Goal: Information Seeking & Learning: Compare options

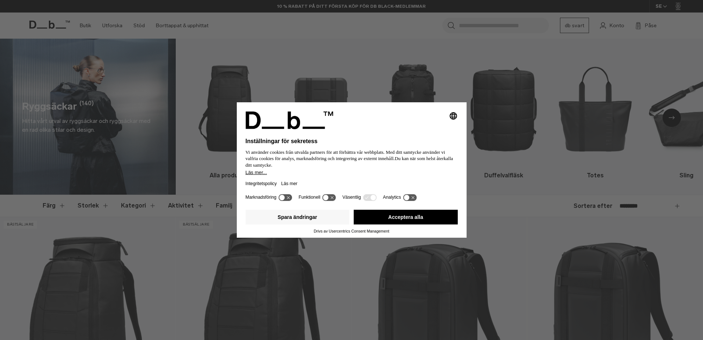
click at [414, 208] on div "Spara ändringar Acceptera alla" at bounding box center [352, 218] width 212 height 22
click at [416, 218] on button "Acceptera alla" at bounding box center [406, 217] width 104 height 15
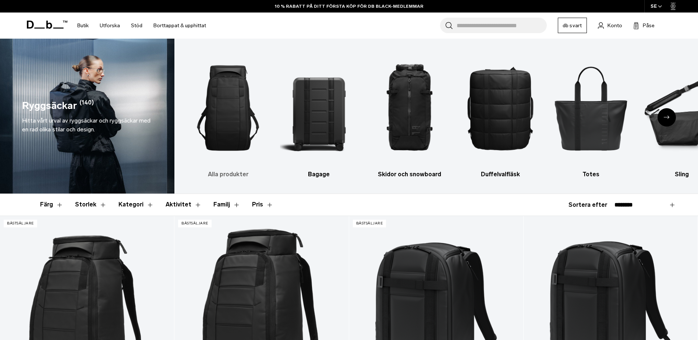
click at [216, 114] on img "1 / 10" at bounding box center [228, 108] width 78 height 117
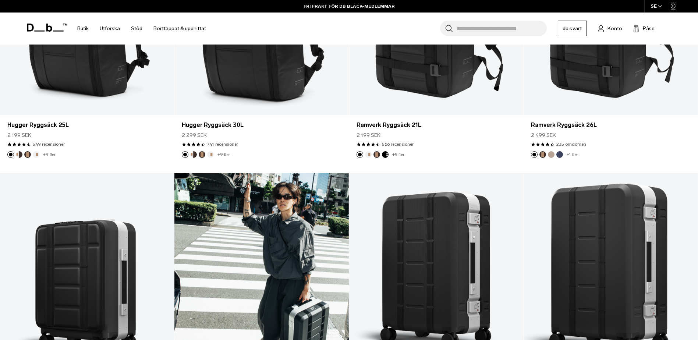
scroll to position [147, 0]
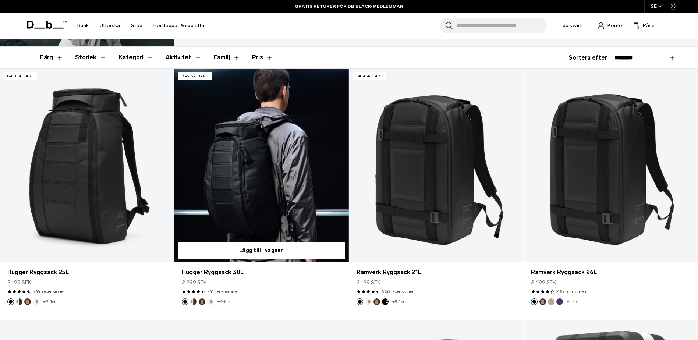
click at [274, 174] on link "Hugger Ryggsäck 30L" at bounding box center [261, 166] width 174 height 194
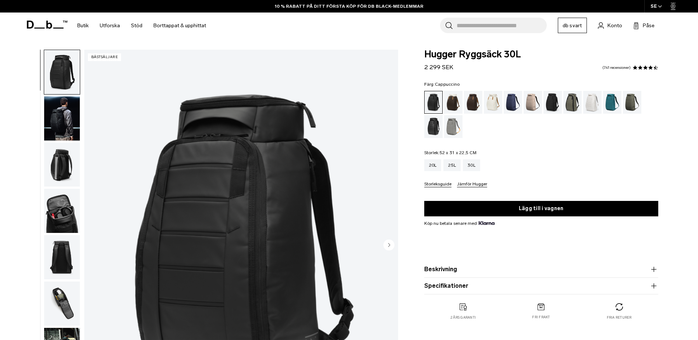
click at [457, 107] on div "Cappuccino" at bounding box center [453, 102] width 19 height 23
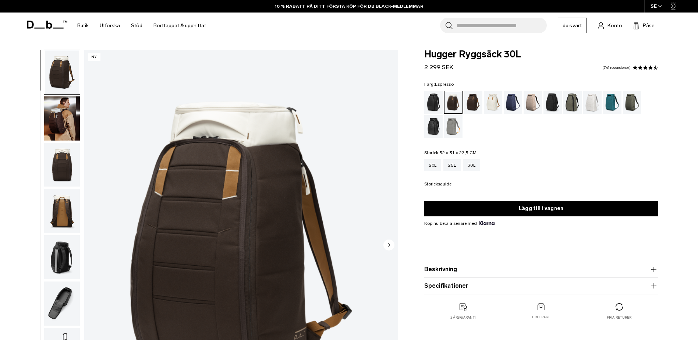
click at [476, 109] on div "Espresso" at bounding box center [473, 102] width 19 height 23
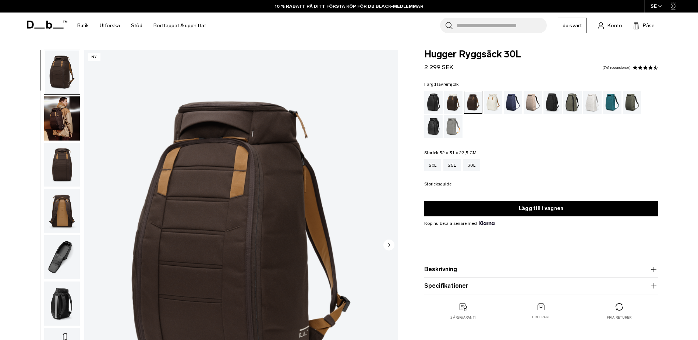
click at [494, 104] on div "Havremjölk" at bounding box center [493, 102] width 19 height 23
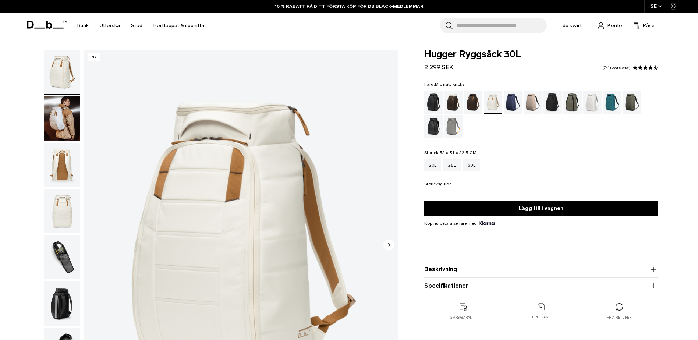
click at [611, 100] on div "Midnatt kricka" at bounding box center [612, 102] width 19 height 23
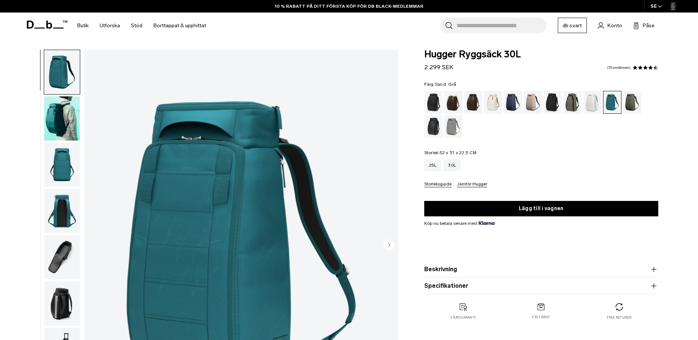
click at [452, 130] on div "Sand, Grå" at bounding box center [453, 126] width 19 height 23
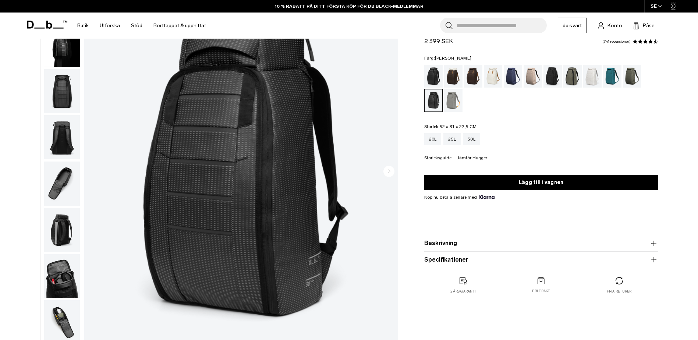
click at [634, 73] on div "Mossa grön" at bounding box center [632, 76] width 19 height 23
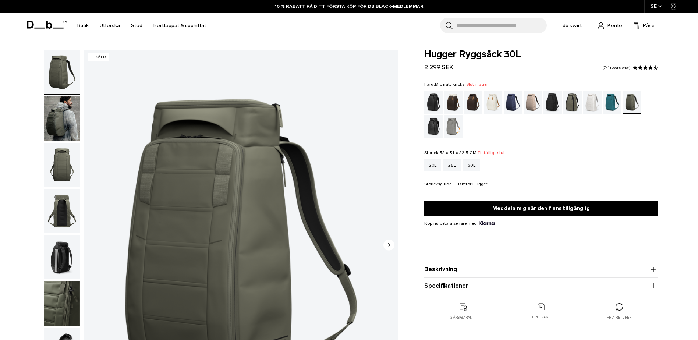
click at [610, 100] on div "Midnatt kricka" at bounding box center [612, 102] width 19 height 23
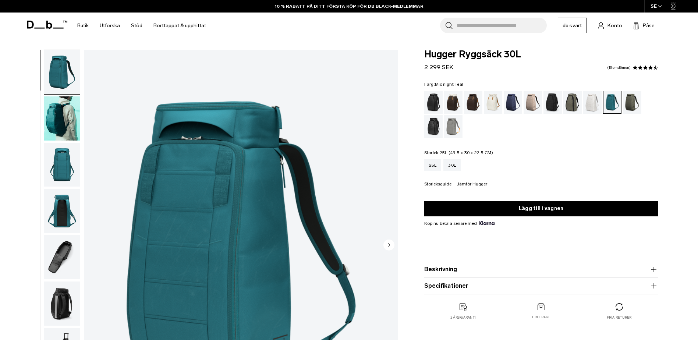
click at [57, 74] on img "button" at bounding box center [62, 72] width 36 height 44
click at [212, 203] on img "1 / 10" at bounding box center [241, 246] width 314 height 392
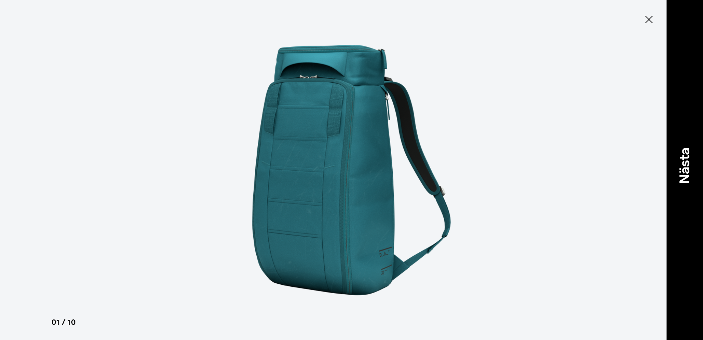
click at [686, 173] on p "Nästa" at bounding box center [685, 165] width 20 height 36
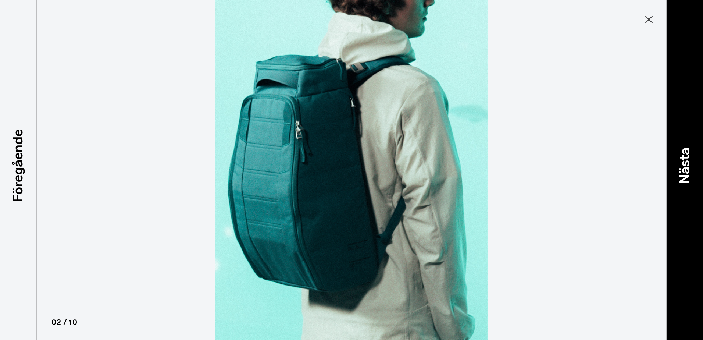
click at [686, 171] on p "Nästa" at bounding box center [685, 165] width 20 height 36
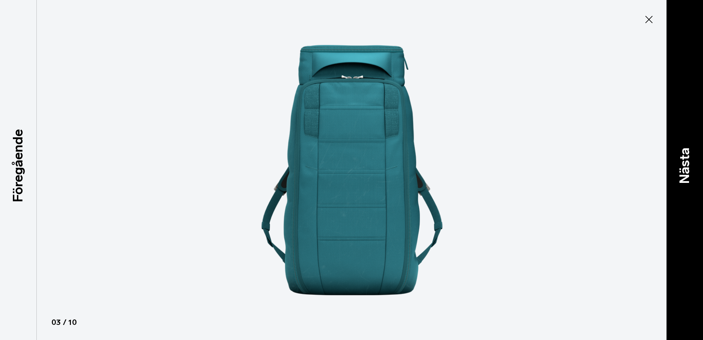
click at [685, 171] on p "Nästa" at bounding box center [685, 165] width 20 height 36
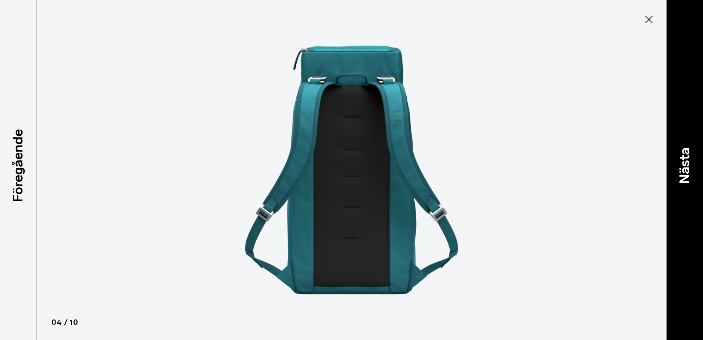
click at [689, 169] on p "Nästa" at bounding box center [685, 165] width 20 height 36
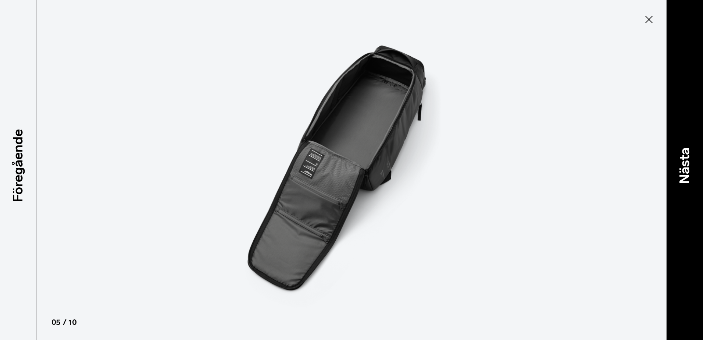
click at [687, 171] on p "Nästa" at bounding box center [685, 165] width 20 height 36
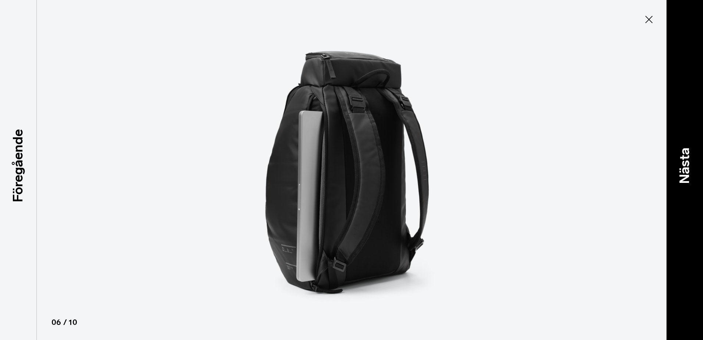
click at [687, 171] on p "Nästa" at bounding box center [685, 165] width 20 height 36
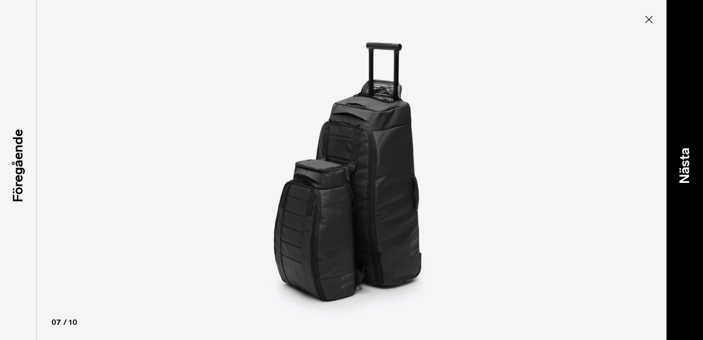
click at [689, 171] on p "Nästa" at bounding box center [685, 165] width 20 height 36
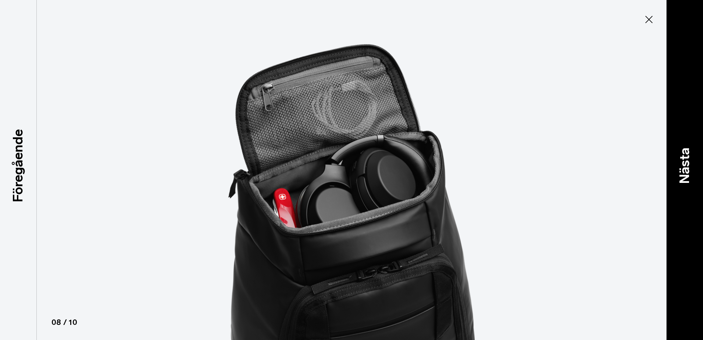
click at [693, 177] on p "Nästa" at bounding box center [685, 165] width 20 height 36
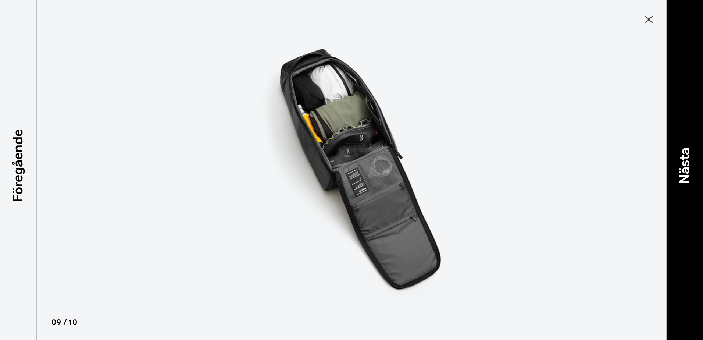
click at [688, 169] on p "Nästa" at bounding box center [685, 165] width 20 height 36
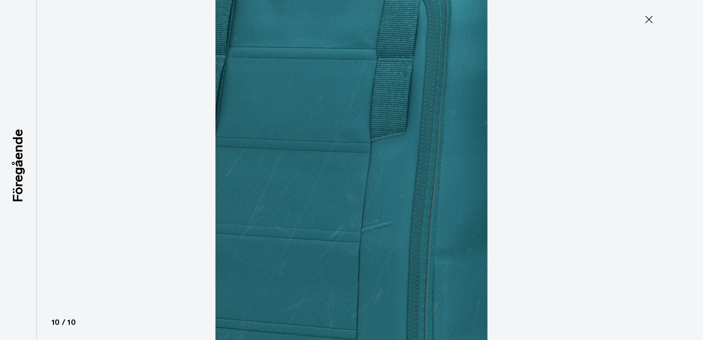
click at [688, 169] on div at bounding box center [351, 170] width 703 height 340
click at [650, 21] on icon at bounding box center [649, 19] width 7 height 7
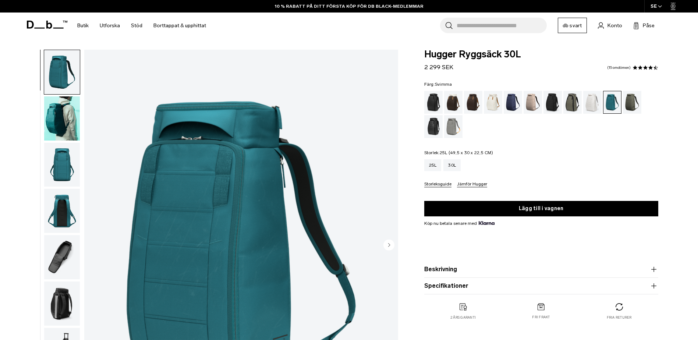
click at [430, 100] on div "Svimma" at bounding box center [433, 102] width 19 height 23
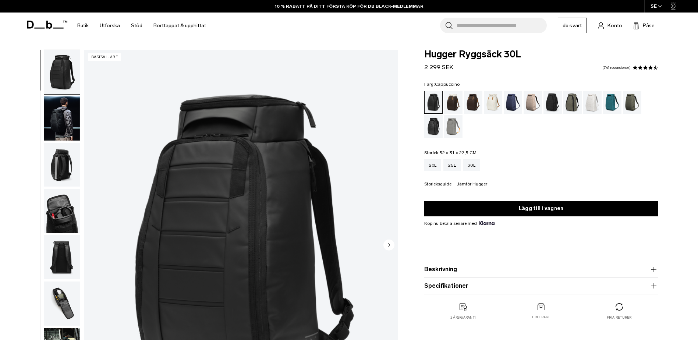
click at [451, 99] on div "Cappuccino" at bounding box center [453, 102] width 19 height 23
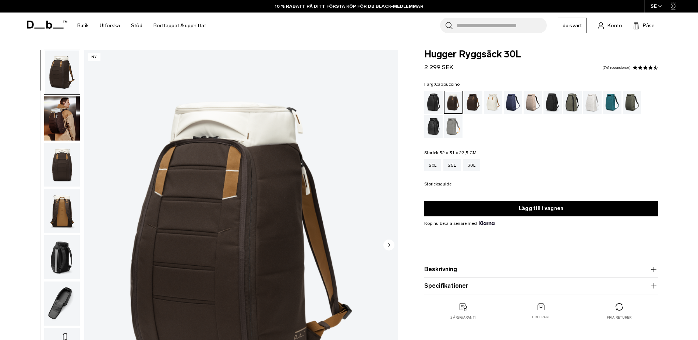
click at [251, 200] on img "1 / 10" at bounding box center [241, 246] width 314 height 392
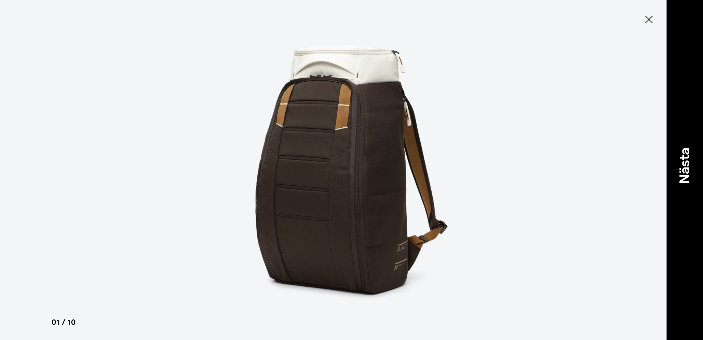
click at [687, 175] on p "Nästa" at bounding box center [685, 165] width 20 height 36
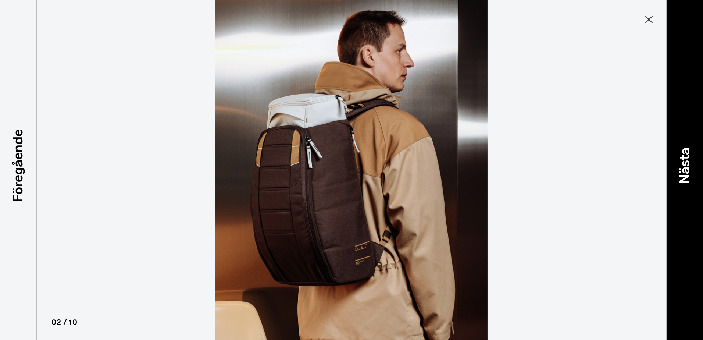
click at [687, 175] on p "Nästa" at bounding box center [685, 165] width 20 height 36
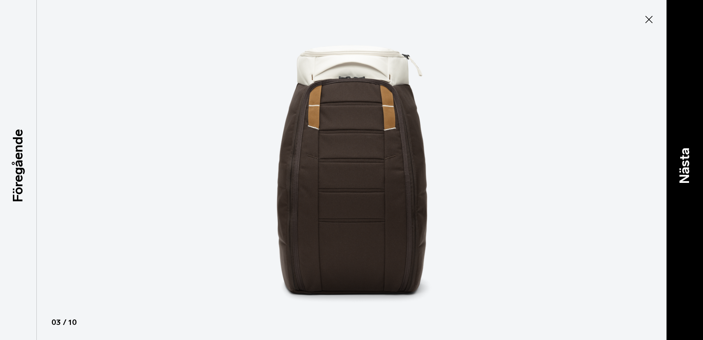
click at [687, 175] on p "Nästa" at bounding box center [685, 165] width 20 height 36
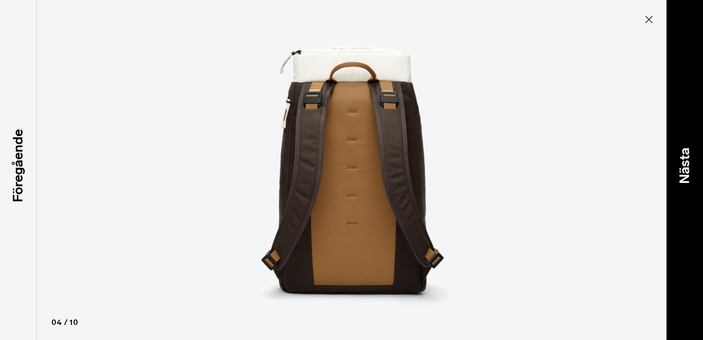
click at [687, 175] on p "Nästa" at bounding box center [685, 165] width 20 height 36
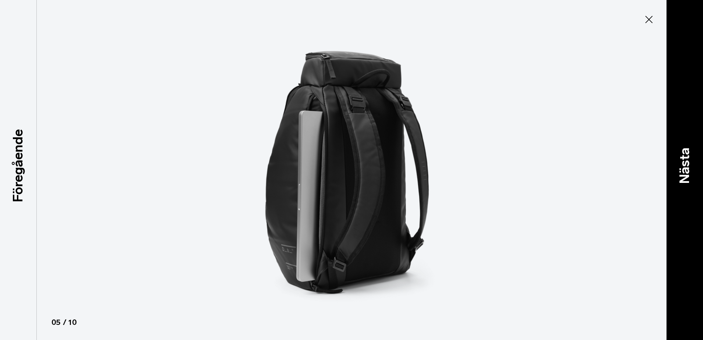
click at [687, 175] on p "Nästa" at bounding box center [685, 165] width 20 height 36
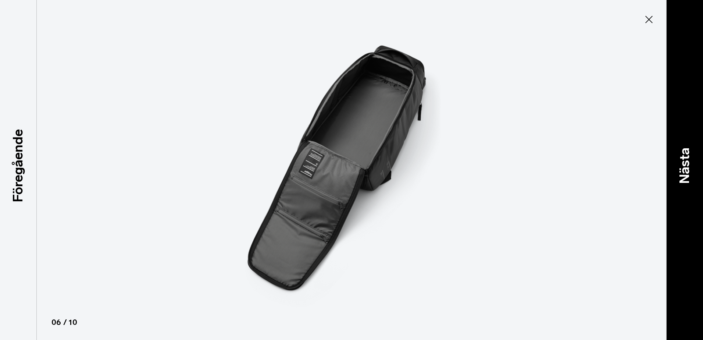
click at [686, 175] on p "Nästa" at bounding box center [685, 165] width 20 height 36
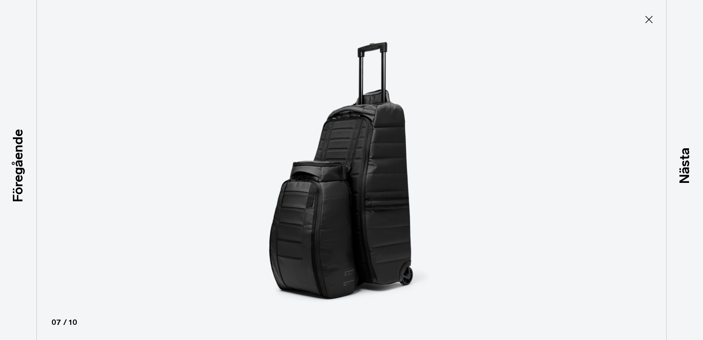
click at [650, 21] on icon at bounding box center [649, 20] width 12 height 12
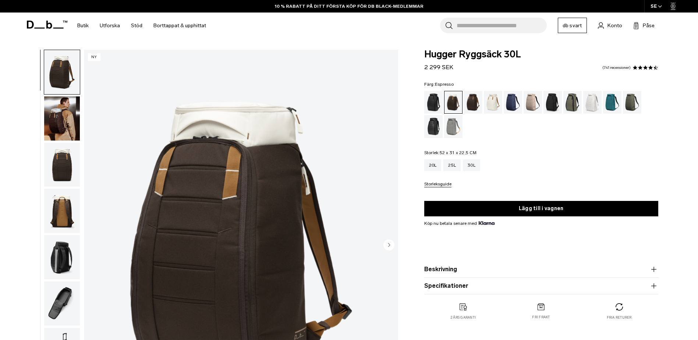
click at [478, 101] on div "Espresso" at bounding box center [473, 102] width 19 height 23
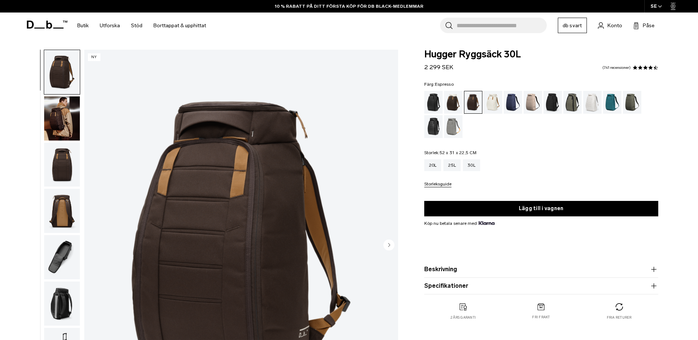
click at [267, 218] on img "1 / 10" at bounding box center [241, 246] width 314 height 392
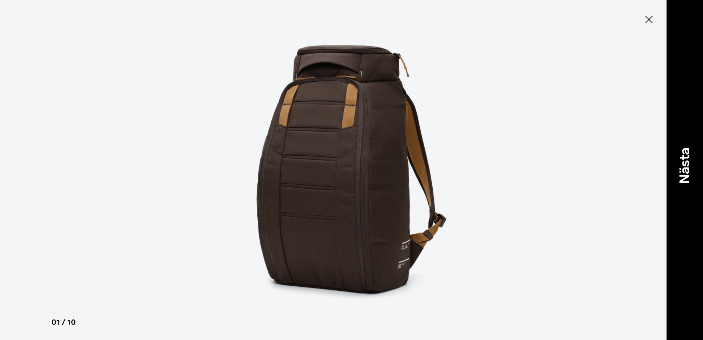
click at [695, 183] on div "Nästa" at bounding box center [685, 170] width 37 height 340
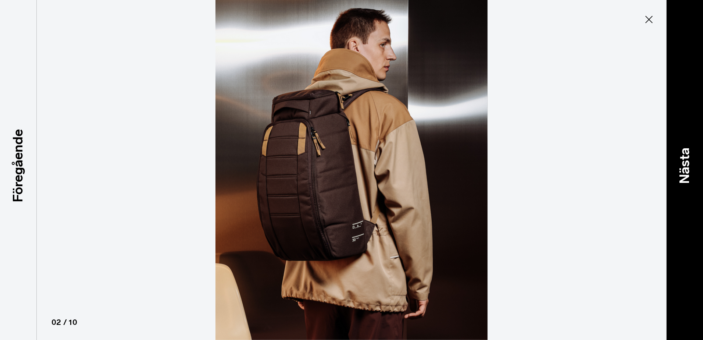
click at [694, 183] on p "Nästa" at bounding box center [685, 165] width 20 height 36
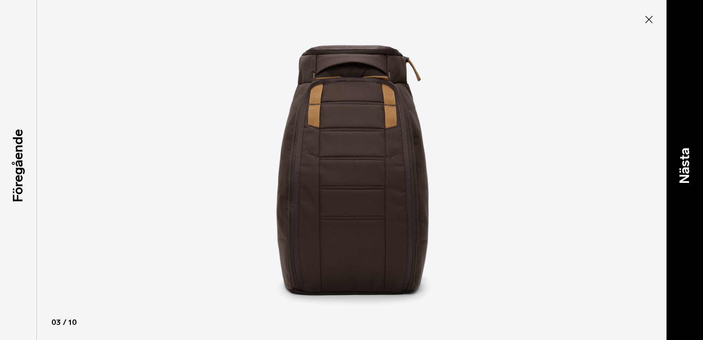
click at [694, 183] on p "Nästa" at bounding box center [685, 165] width 20 height 36
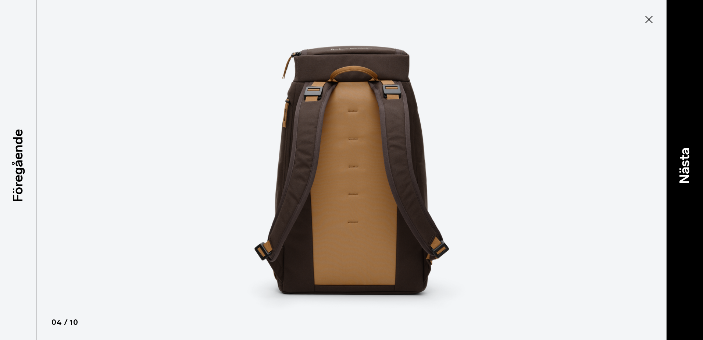
click at [694, 183] on p "Nästa" at bounding box center [685, 165] width 20 height 36
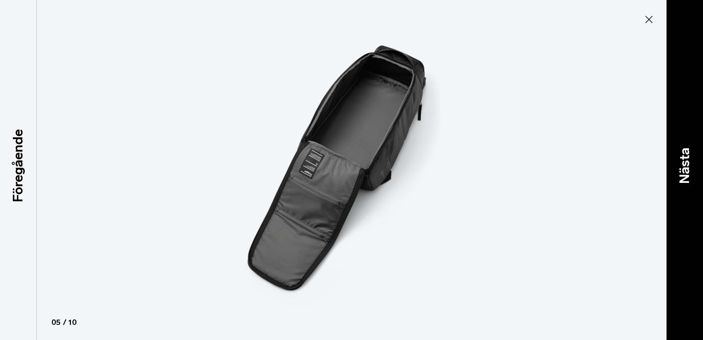
click at [694, 183] on p "Nästa" at bounding box center [685, 165] width 20 height 36
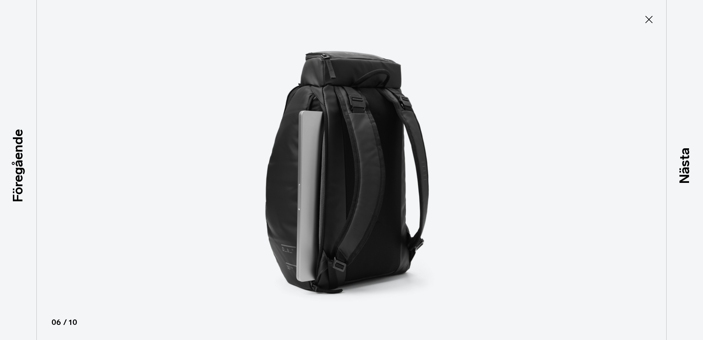
click at [652, 20] on icon at bounding box center [649, 20] width 12 height 12
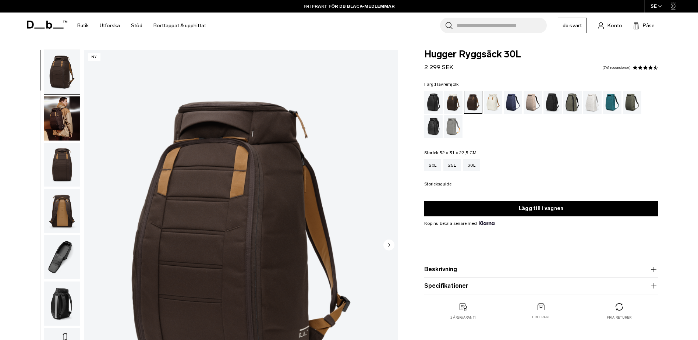
click at [501, 101] on div "Havremjölk" at bounding box center [493, 102] width 19 height 23
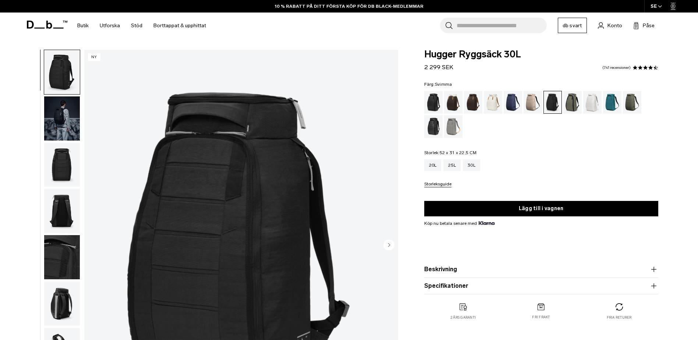
click at [431, 101] on div "Svimma" at bounding box center [433, 102] width 19 height 23
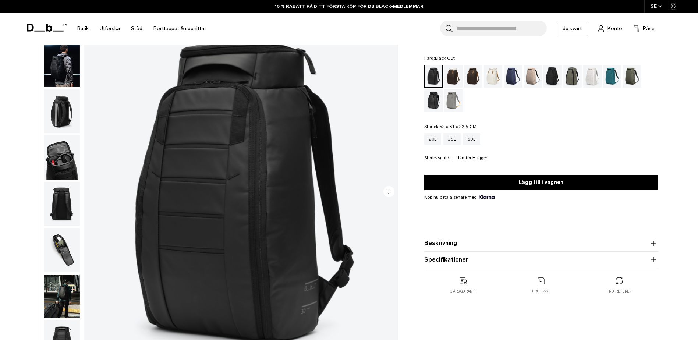
scroll to position [74, 0]
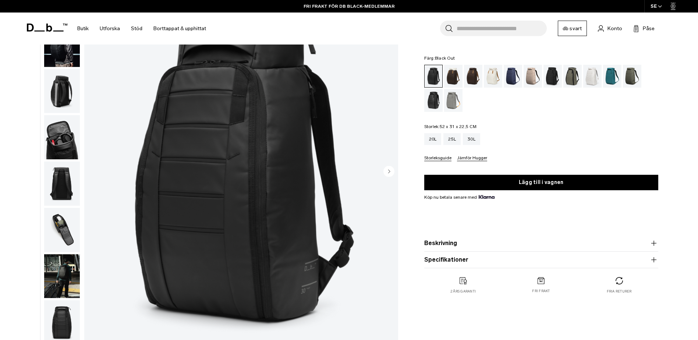
click at [443, 242] on font "Beskrivning" at bounding box center [440, 243] width 33 height 7
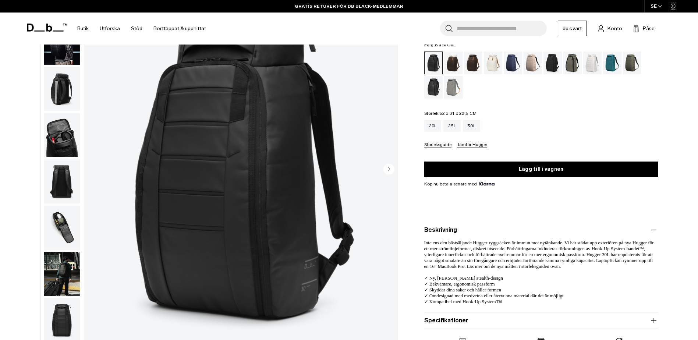
scroll to position [0, 0]
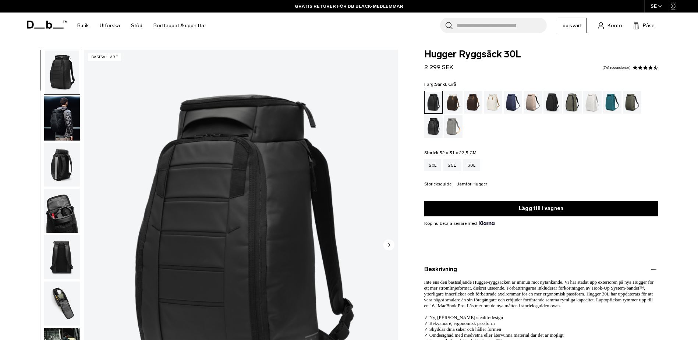
click at [451, 128] on div "Sand, Grå" at bounding box center [453, 126] width 19 height 23
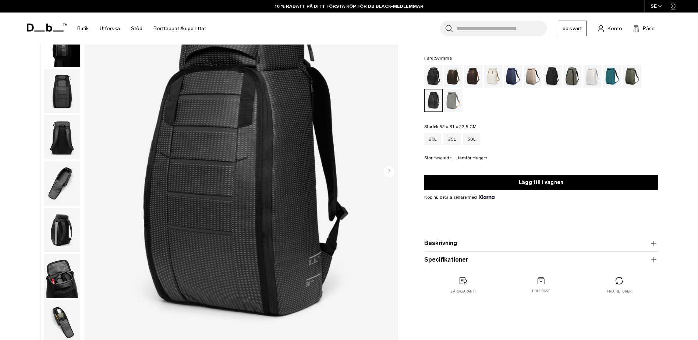
click at [436, 73] on div "Svimma" at bounding box center [433, 76] width 19 height 23
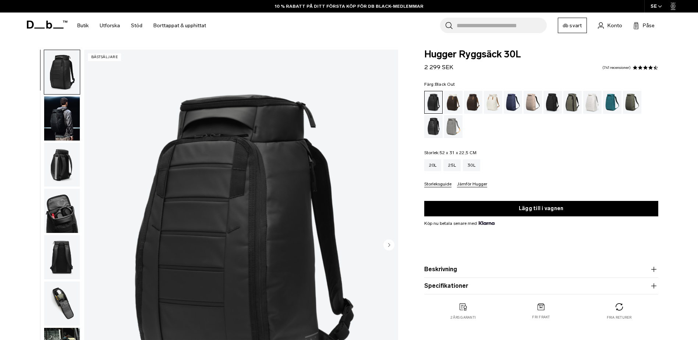
scroll to position [37, 0]
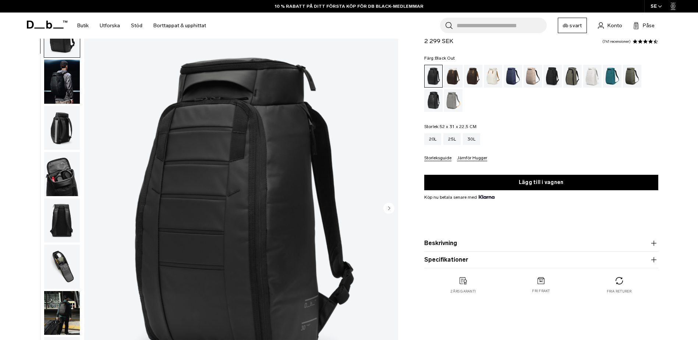
click at [290, 181] on img "1 / 11" at bounding box center [241, 209] width 314 height 392
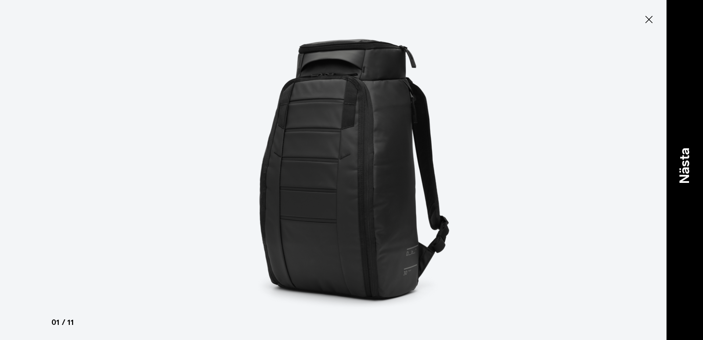
click at [682, 170] on p "Nästa" at bounding box center [685, 165] width 20 height 36
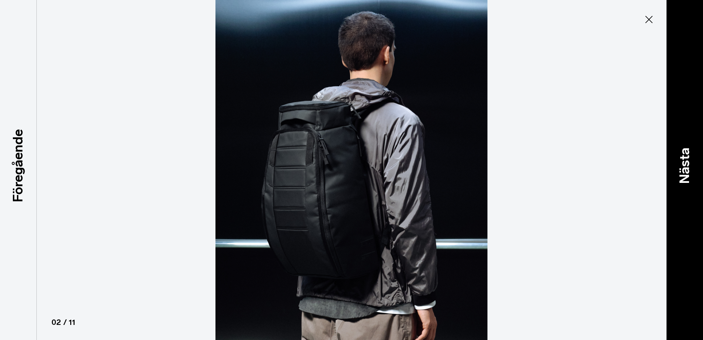
click at [682, 170] on p "Nästa" at bounding box center [685, 165] width 20 height 36
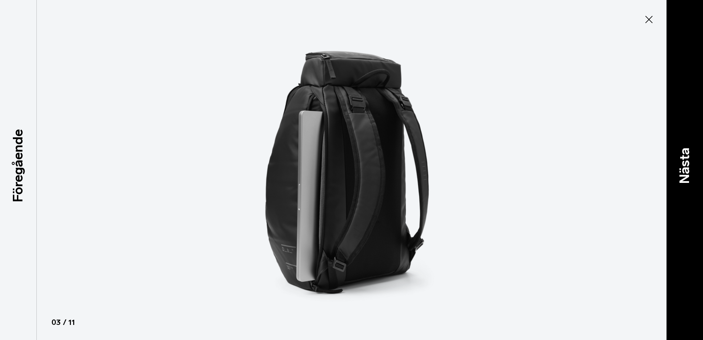
click at [682, 170] on p "Nästa" at bounding box center [685, 165] width 20 height 36
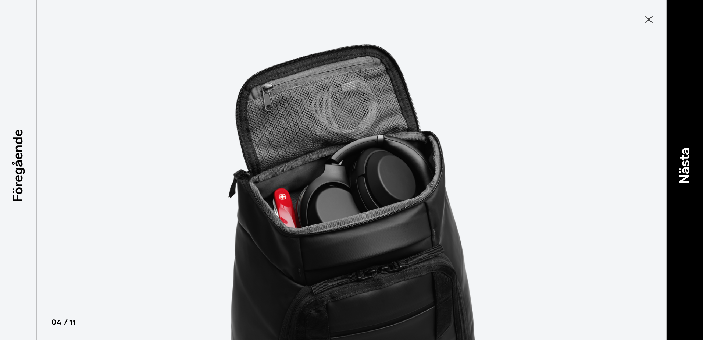
click at [684, 169] on p "Nästa" at bounding box center [685, 165] width 20 height 36
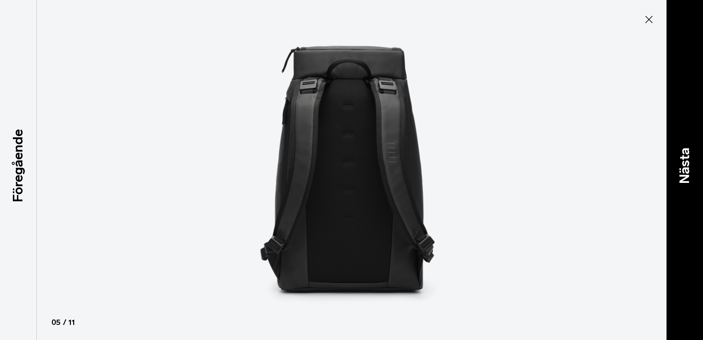
click at [685, 163] on p "Nästa" at bounding box center [685, 165] width 20 height 36
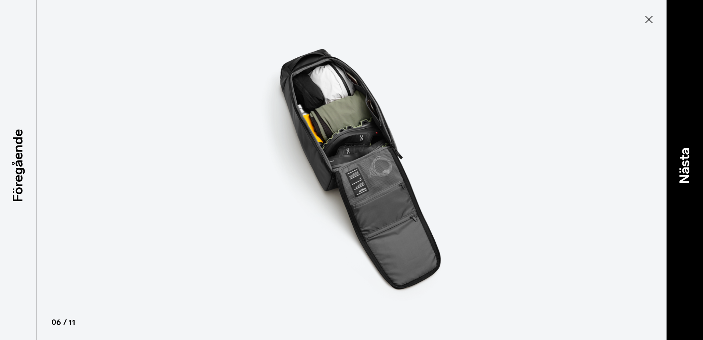
click at [685, 163] on p "Nästa" at bounding box center [685, 165] width 20 height 36
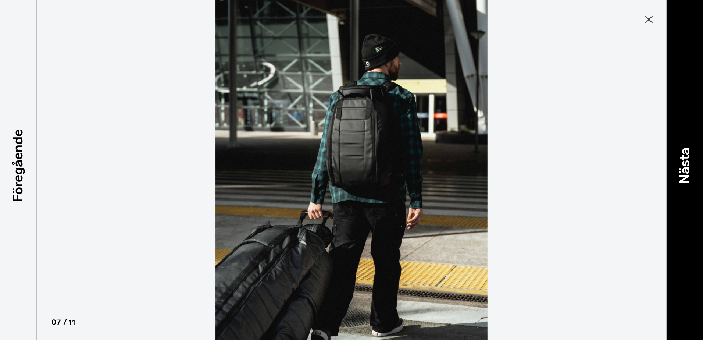
click at [685, 163] on p "Nästa" at bounding box center [685, 165] width 20 height 36
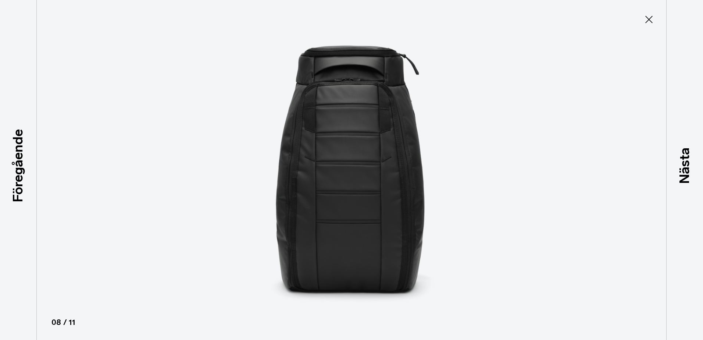
click at [649, 19] on icon at bounding box center [649, 19] width 7 height 7
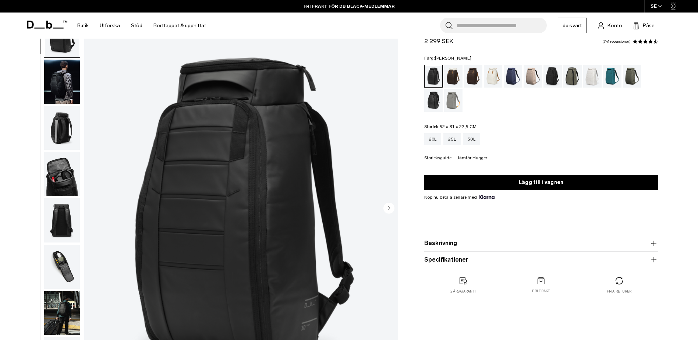
click at [633, 76] on div "Mossa grön" at bounding box center [632, 76] width 19 height 23
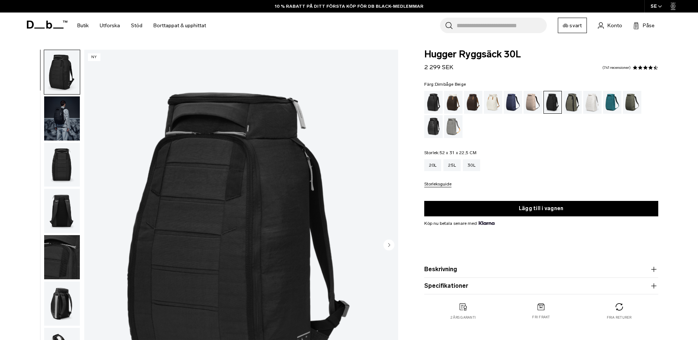
drag, startPoint x: 0, startPoint y: 0, endPoint x: 528, endPoint y: 104, distance: 537.8
click at [528, 104] on div "Dimbåge Beige" at bounding box center [533, 102] width 19 height 23
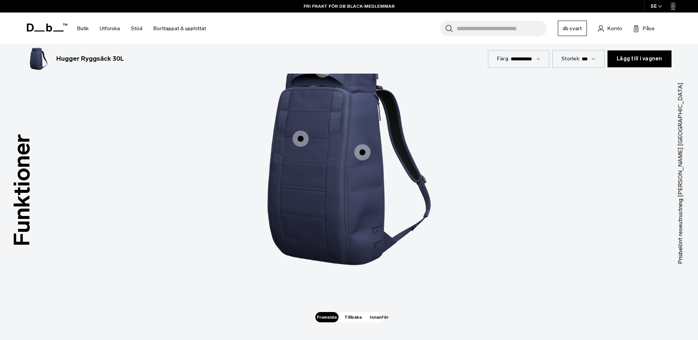
scroll to position [1067, 0]
click at [301, 139] on span "1 / 3" at bounding box center [300, 138] width 16 height 16
click at [360, 151] on span "1 / 3" at bounding box center [362, 152] width 16 height 16
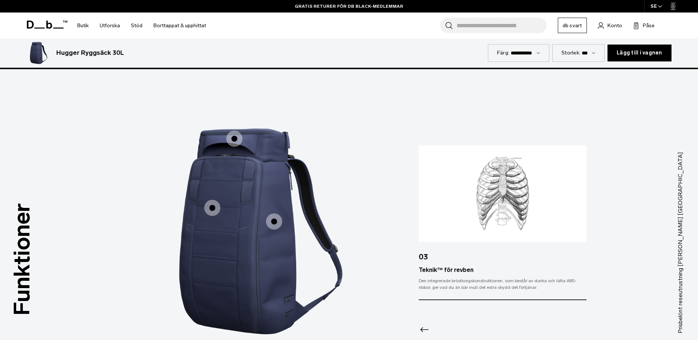
scroll to position [993, 0]
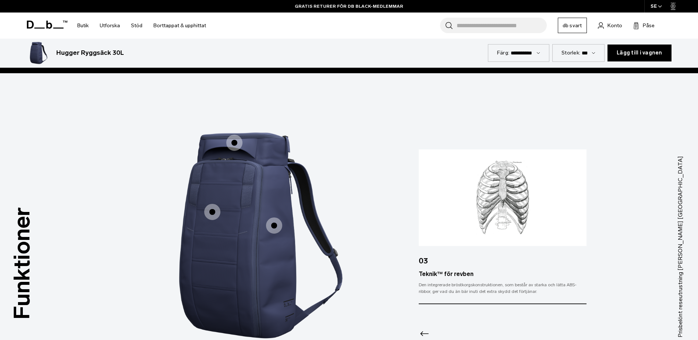
click at [214, 210] on span "1 / 3" at bounding box center [212, 212] width 16 height 16
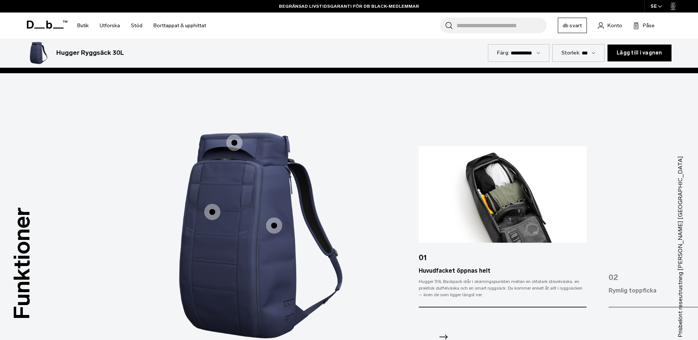
click at [445, 336] on icon "Nästa bild" at bounding box center [443, 337] width 12 height 12
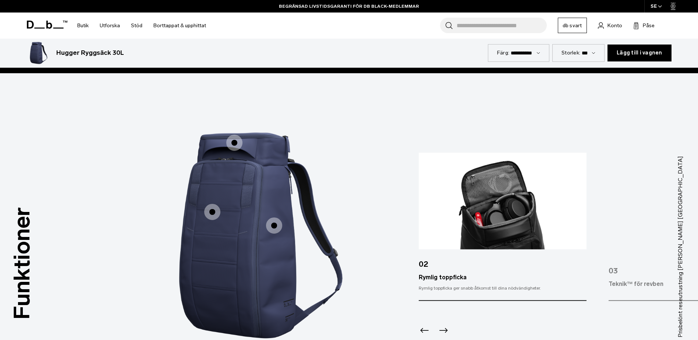
click at [446, 331] on icon "Nästa bild" at bounding box center [443, 331] width 12 height 12
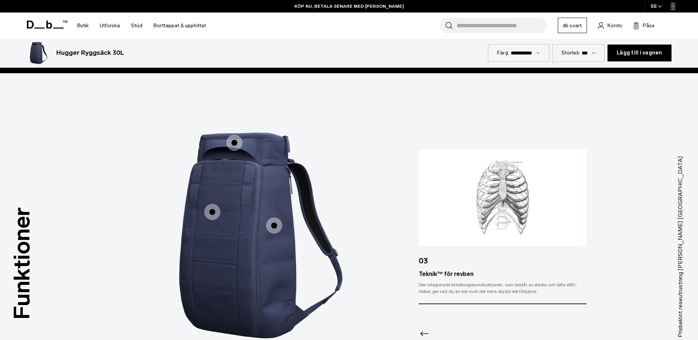
click at [446, 331] on div at bounding box center [502, 324] width 167 height 40
click at [236, 145] on span "1 / 3" at bounding box center [234, 143] width 16 height 16
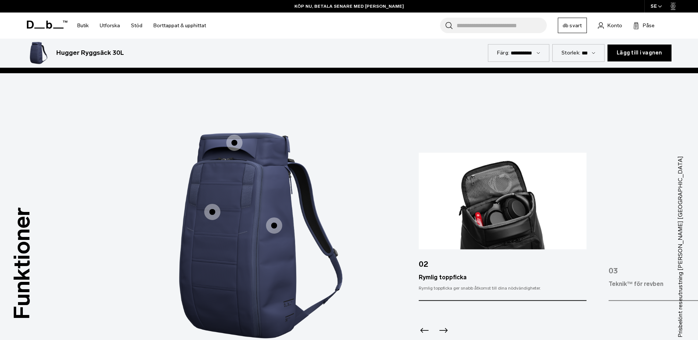
click at [236, 145] on span "1 / 3" at bounding box center [234, 143] width 16 height 16
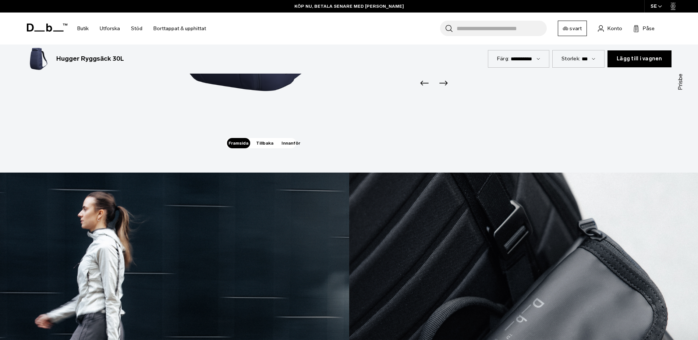
scroll to position [1251, 0]
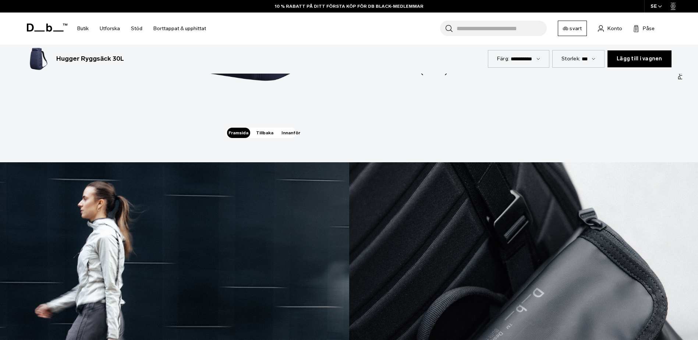
click at [260, 132] on span "Tillbaka" at bounding box center [264, 133] width 23 height 10
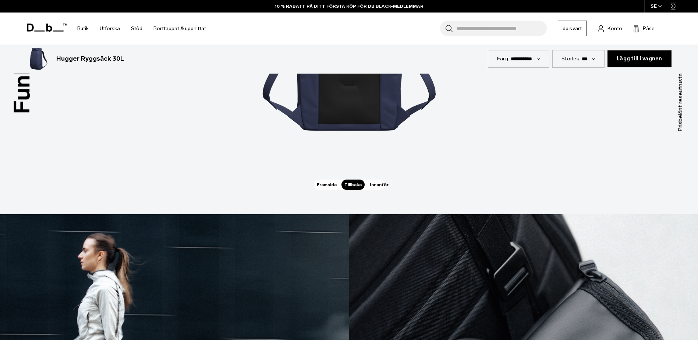
scroll to position [1104, 0]
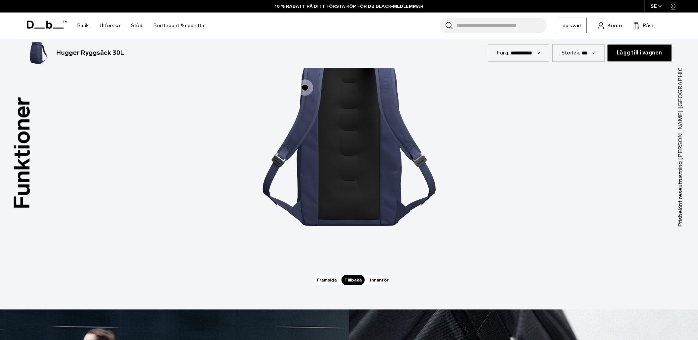
click at [375, 280] on span "Innanför" at bounding box center [379, 280] width 23 height 10
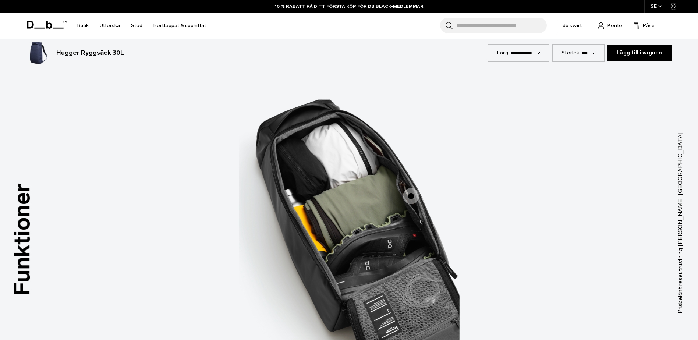
scroll to position [1030, 0]
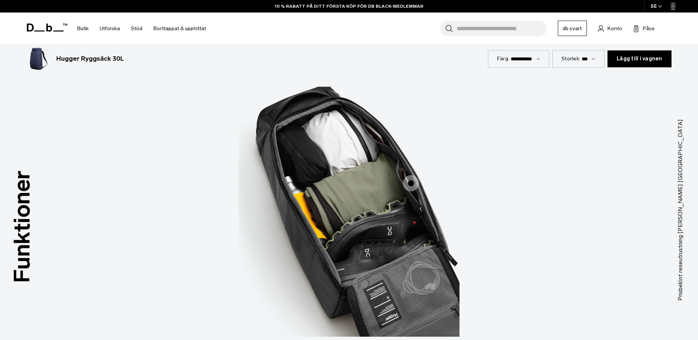
click at [411, 181] on span "3 / 3" at bounding box center [411, 183] width 16 height 16
